Goal: Check status: Check status

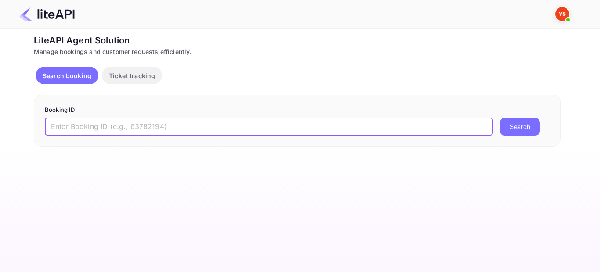
click at [174, 129] on input "text" at bounding box center [269, 127] width 448 height 18
paste input "9056508"
type input "9056508"
click at [510, 127] on button "Search" at bounding box center [520, 127] width 40 height 18
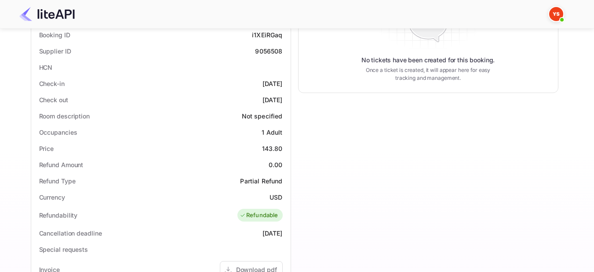
scroll to position [136, 0]
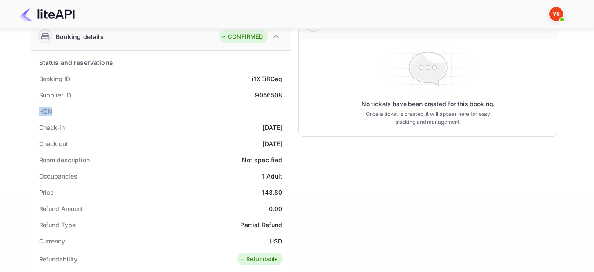
drag, startPoint x: 55, startPoint y: 112, endPoint x: 38, endPoint y: 113, distance: 16.7
click at [38, 113] on div "HCN" at bounding box center [161, 111] width 252 height 16
click at [121, 85] on div "Booking ID i1XEiRGaq" at bounding box center [161, 79] width 252 height 16
drag, startPoint x: 58, startPoint y: 112, endPoint x: 40, endPoint y: 112, distance: 18.0
click at [40, 112] on div "HCN" at bounding box center [161, 111] width 252 height 16
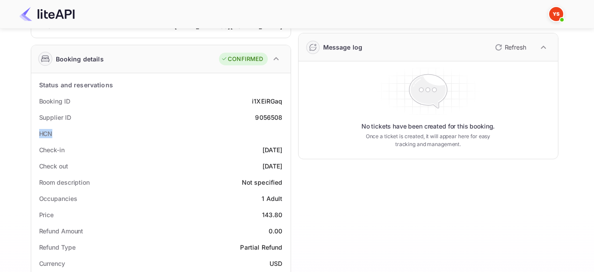
scroll to position [132, 0]
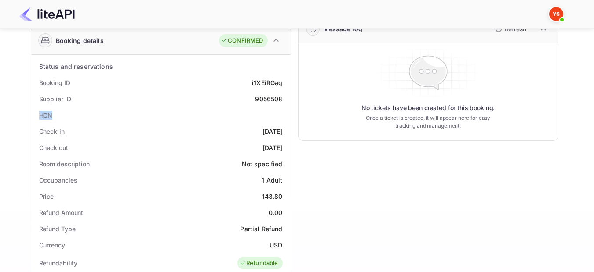
copy div "HCN"
drag, startPoint x: 283, startPoint y: 84, endPoint x: 252, endPoint y: 83, distance: 30.8
click at [252, 83] on div "Booking ID i1XEiRGaq" at bounding box center [161, 83] width 252 height 16
copy div "i1XEiRGaq"
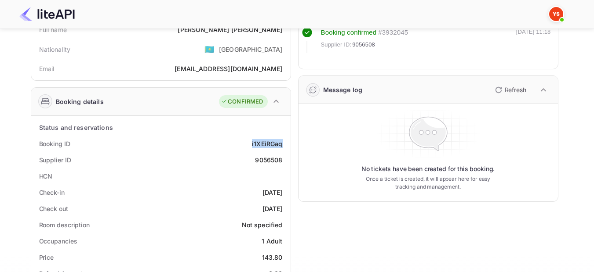
scroll to position [0, 0]
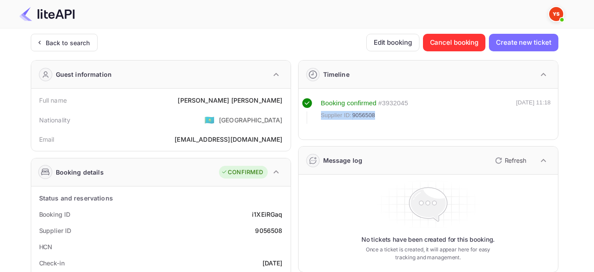
drag, startPoint x: 378, startPoint y: 113, endPoint x: 319, endPoint y: 118, distance: 58.7
click at [319, 118] on div "Booking confirmed # 3932045 Supplier ID: 9056508" at bounding box center [355, 110] width 106 height 25
copy div "Supplier ID: 9056508"
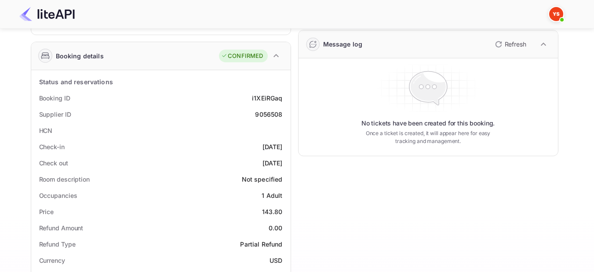
scroll to position [132, 0]
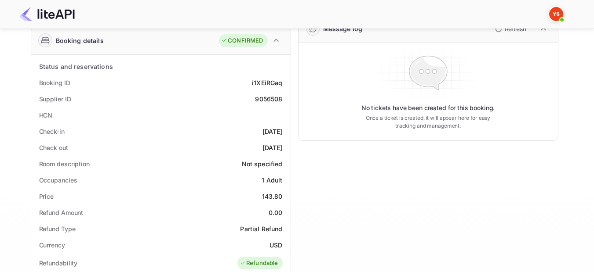
drag, startPoint x: 243, startPoint y: 132, endPoint x: 289, endPoint y: 133, distance: 46.1
copy div "[DATE]"
drag, startPoint x: 286, startPoint y: 145, endPoint x: 246, endPoint y: 150, distance: 40.7
click at [246, 150] on div "Check out [DATE]" at bounding box center [161, 148] width 252 height 16
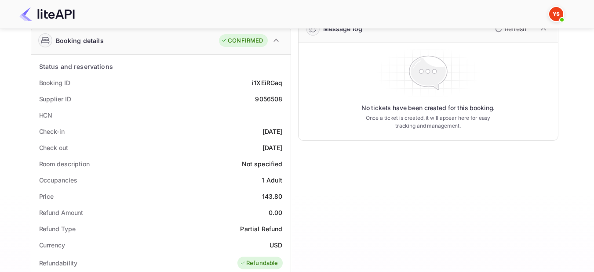
copy div "[DATE]"
drag, startPoint x: 260, startPoint y: 181, endPoint x: 268, endPoint y: 181, distance: 8.4
click at [268, 181] on div "Occupancies 1 Adult" at bounding box center [161, 180] width 252 height 16
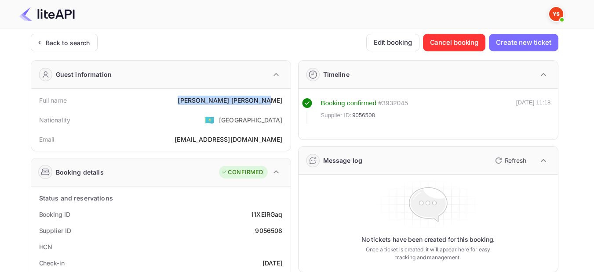
drag, startPoint x: 232, startPoint y: 100, endPoint x: 283, endPoint y: 99, distance: 51.9
click at [283, 99] on div "Full name [PERSON_NAME]" at bounding box center [161, 100] width 252 height 16
copy div "[PERSON_NAME]"
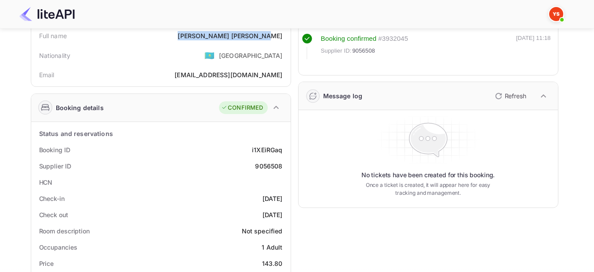
scroll to position [176, 0]
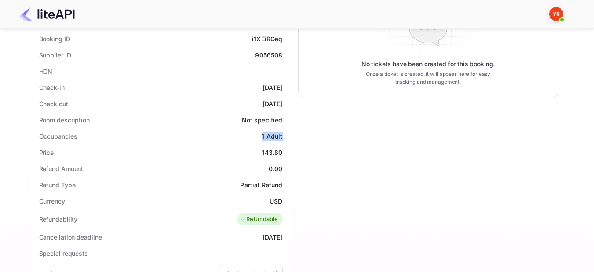
drag, startPoint x: 283, startPoint y: 137, endPoint x: 263, endPoint y: 137, distance: 20.7
click at [263, 137] on div "Occupancies 1 Adult" at bounding box center [161, 136] width 252 height 16
copy div "1 Adult"
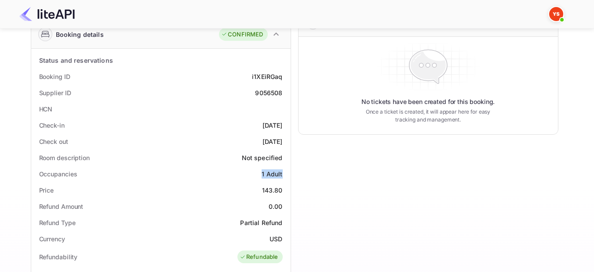
scroll to position [44, 0]
